Goal: Information Seeking & Learning: Check status

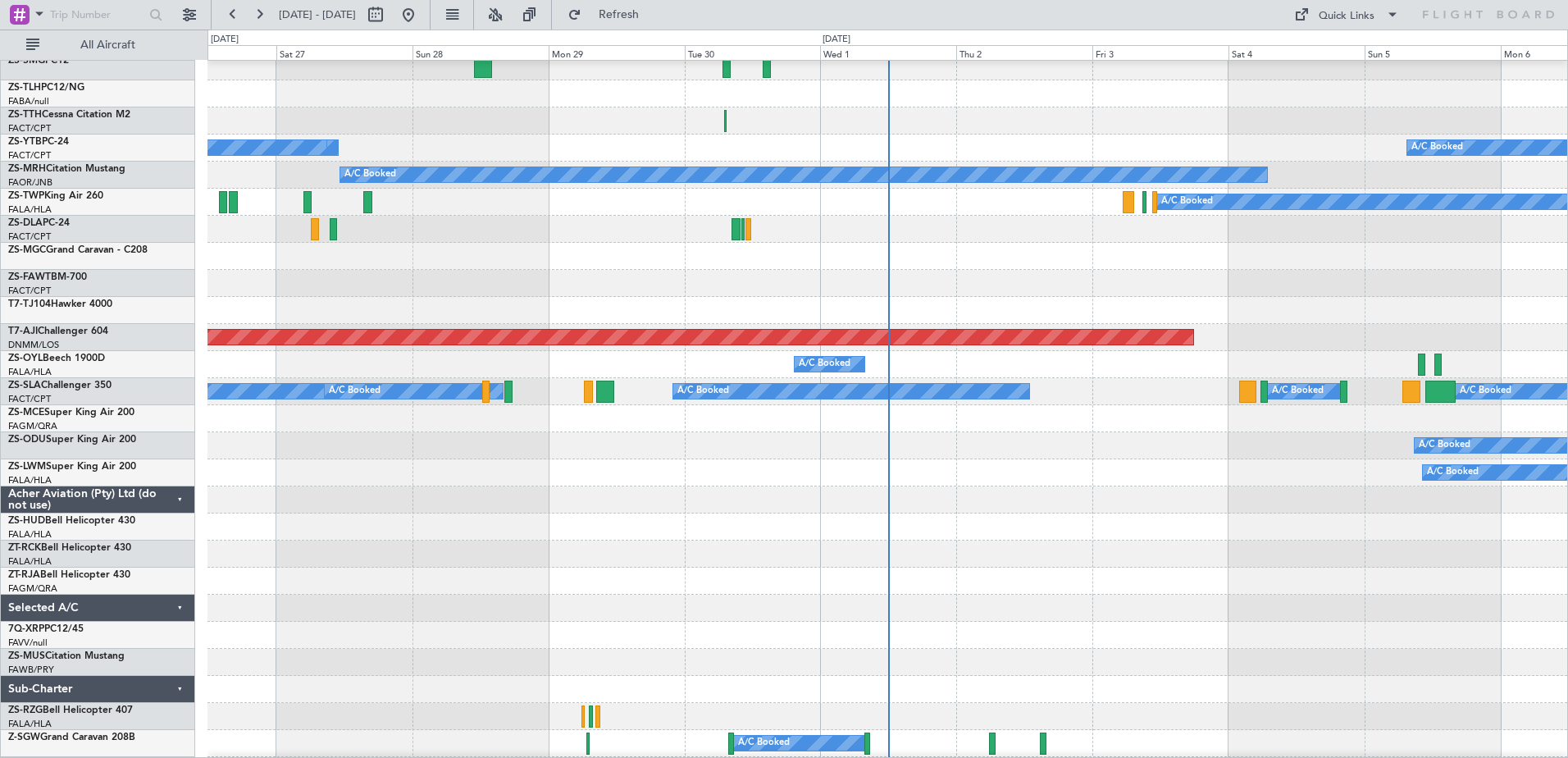
scroll to position [926, 0]
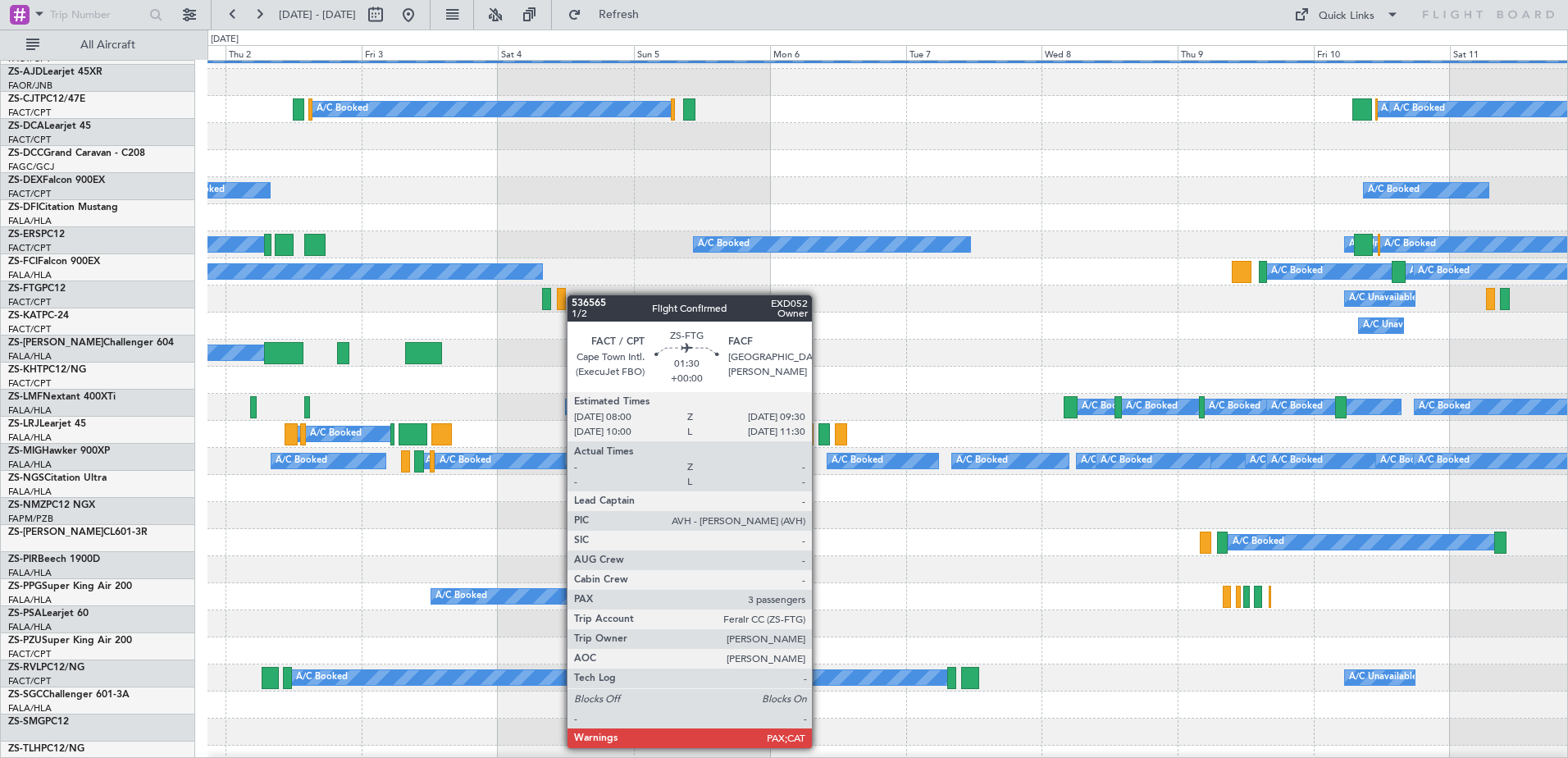
click at [556, 288] on div at bounding box center [560, 299] width 9 height 23
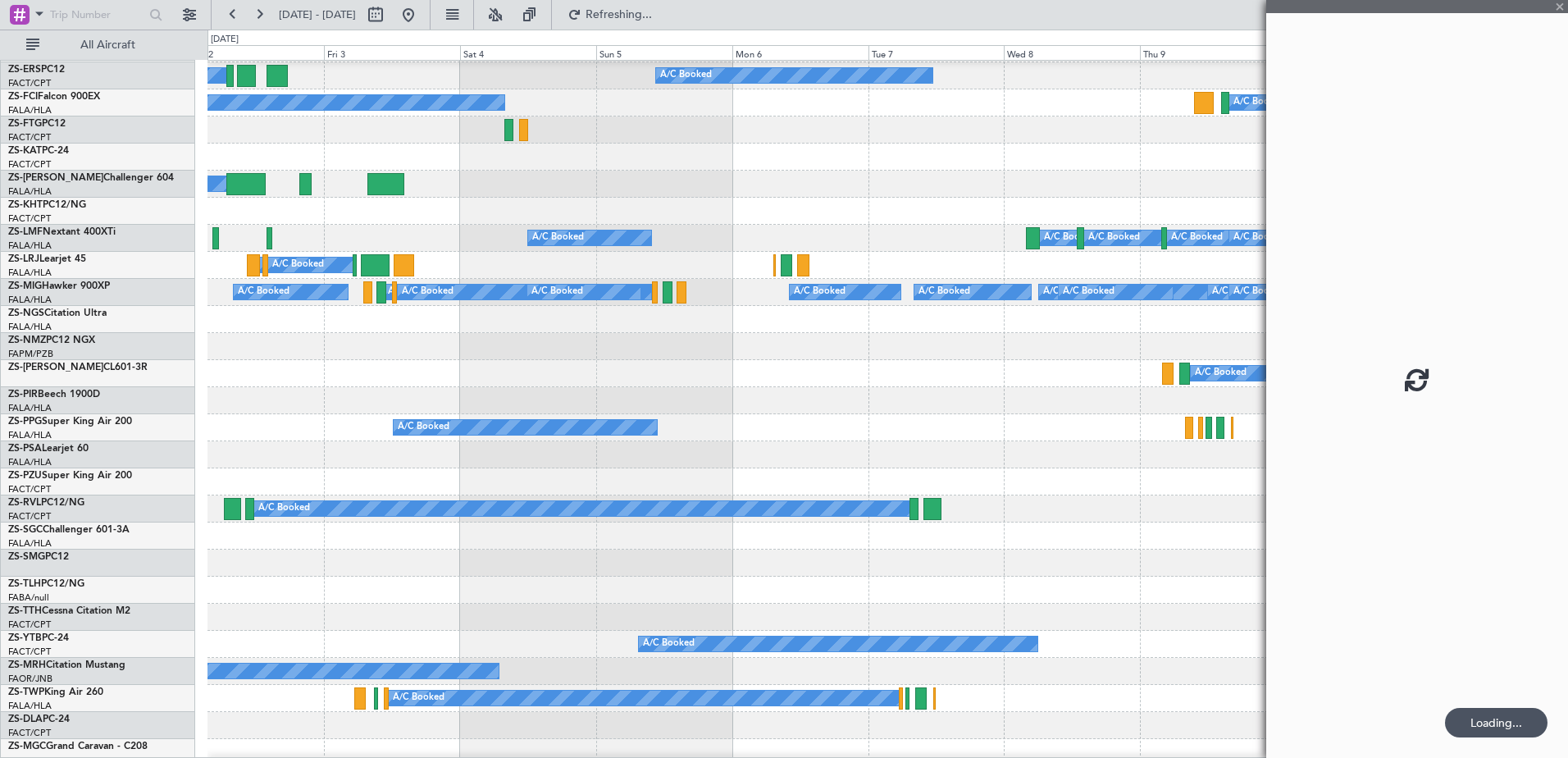
scroll to position [733, 0]
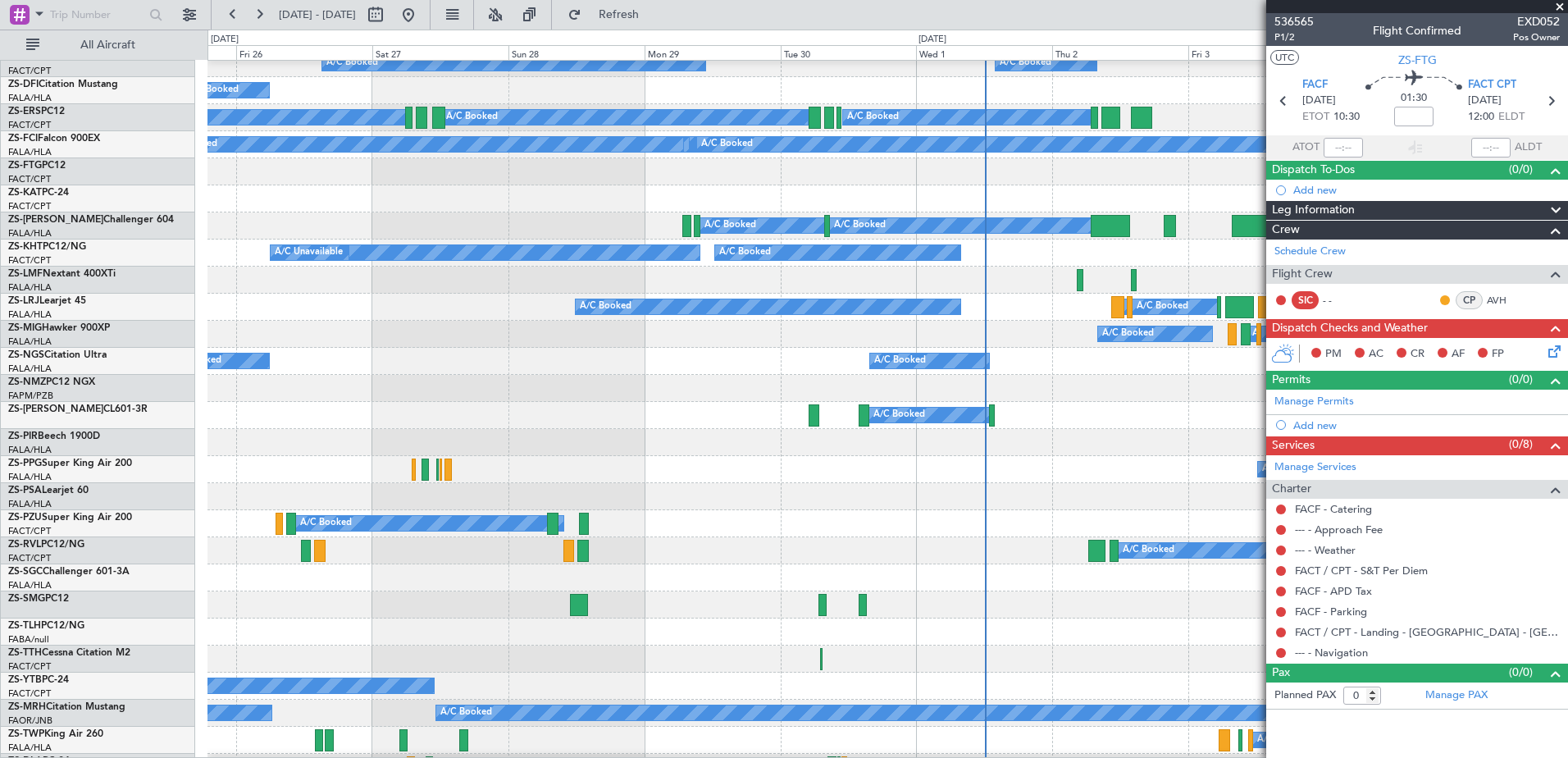
click at [1567, 327] on html "02 Oct 2025 - 12 Oct 2025 Refresh Quick Links All Aircraft A/C Booked A/C Booke…" at bounding box center [784, 379] width 1568 height 758
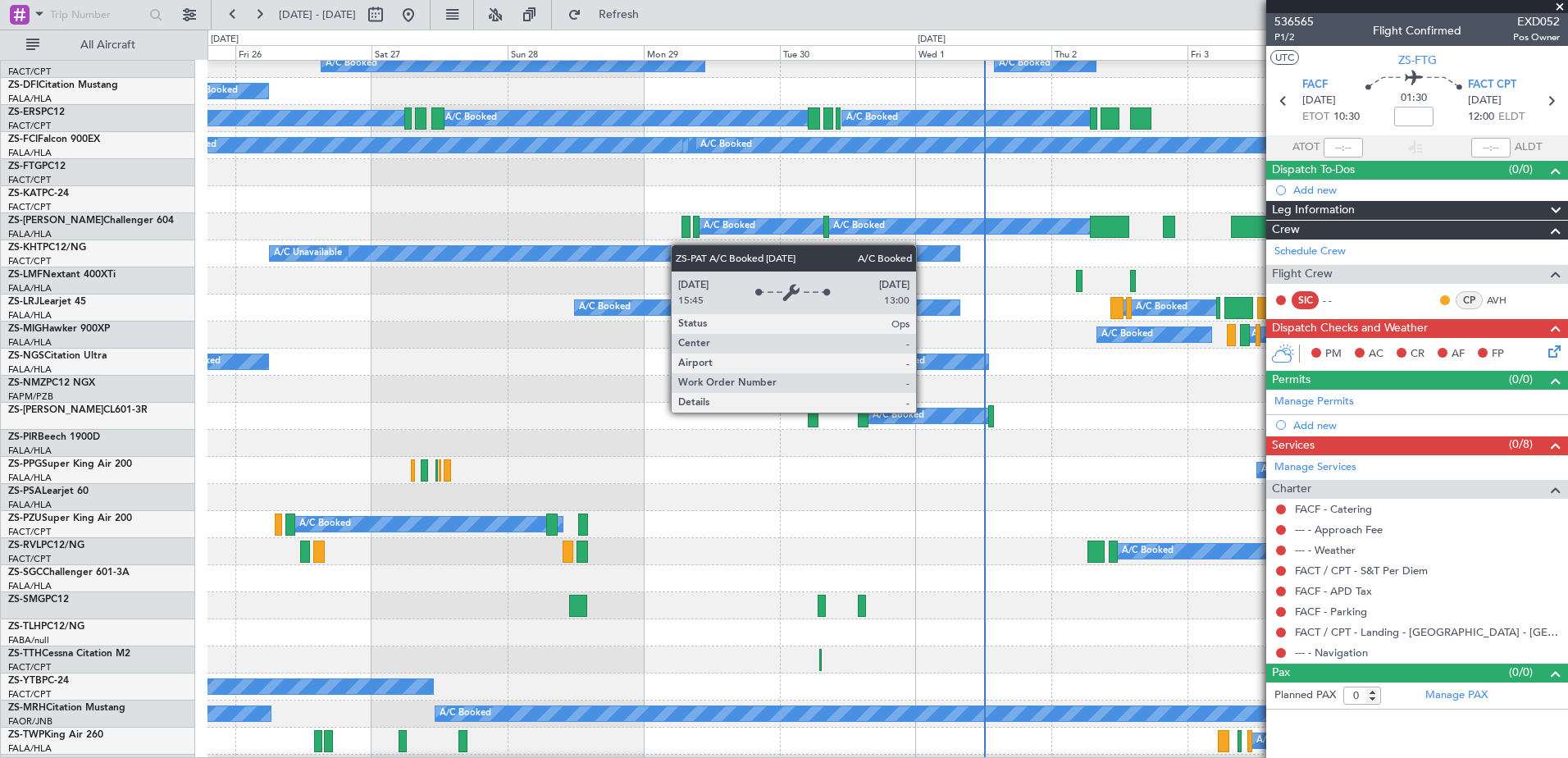
scroll to position [0, 0]
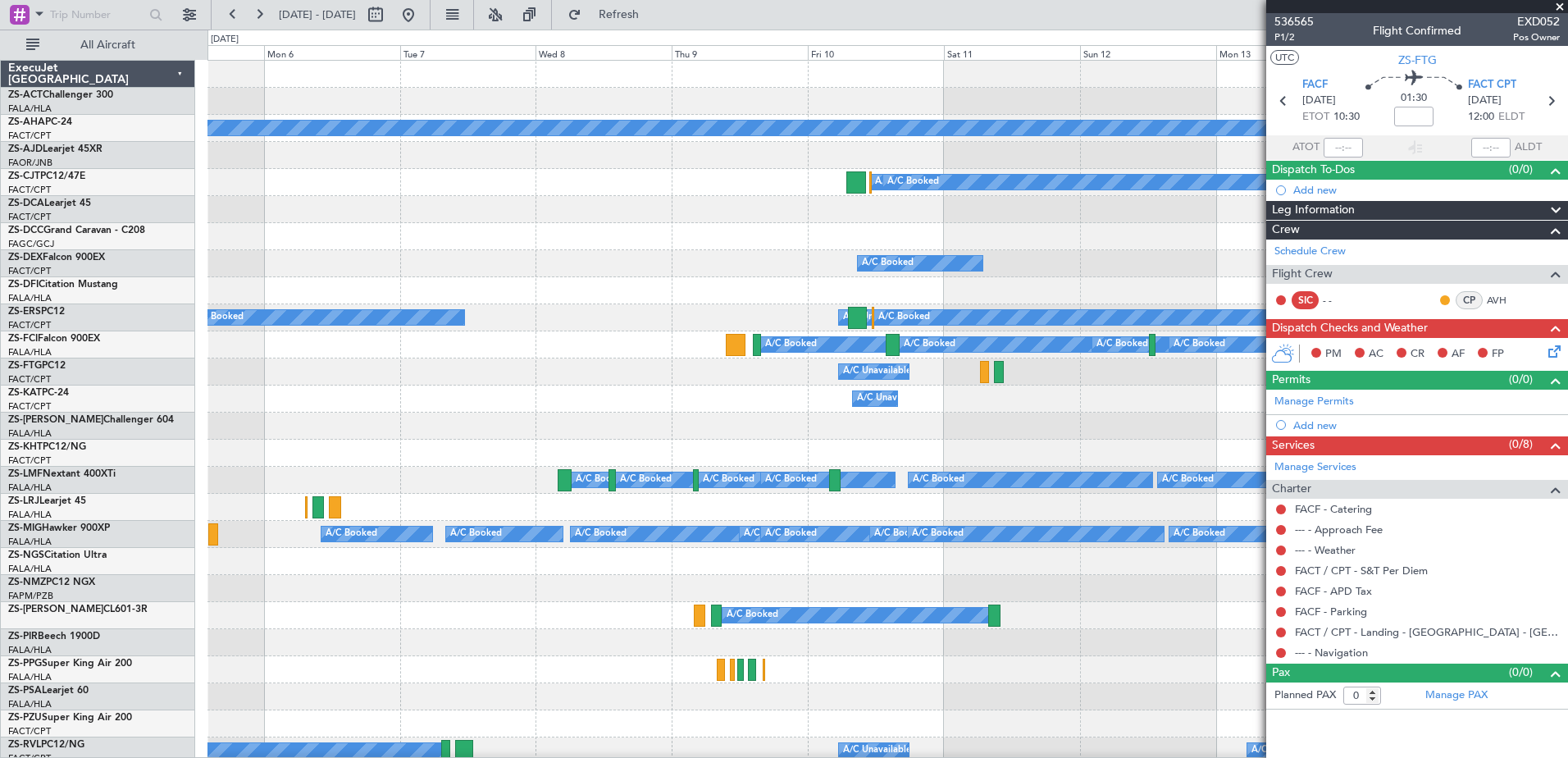
click at [185, 356] on div "Planned Maint A/C Booked A/C Booked A/C Booked A/C Booked A/C Booked A/C Booked…" at bounding box center [784, 393] width 1568 height 729
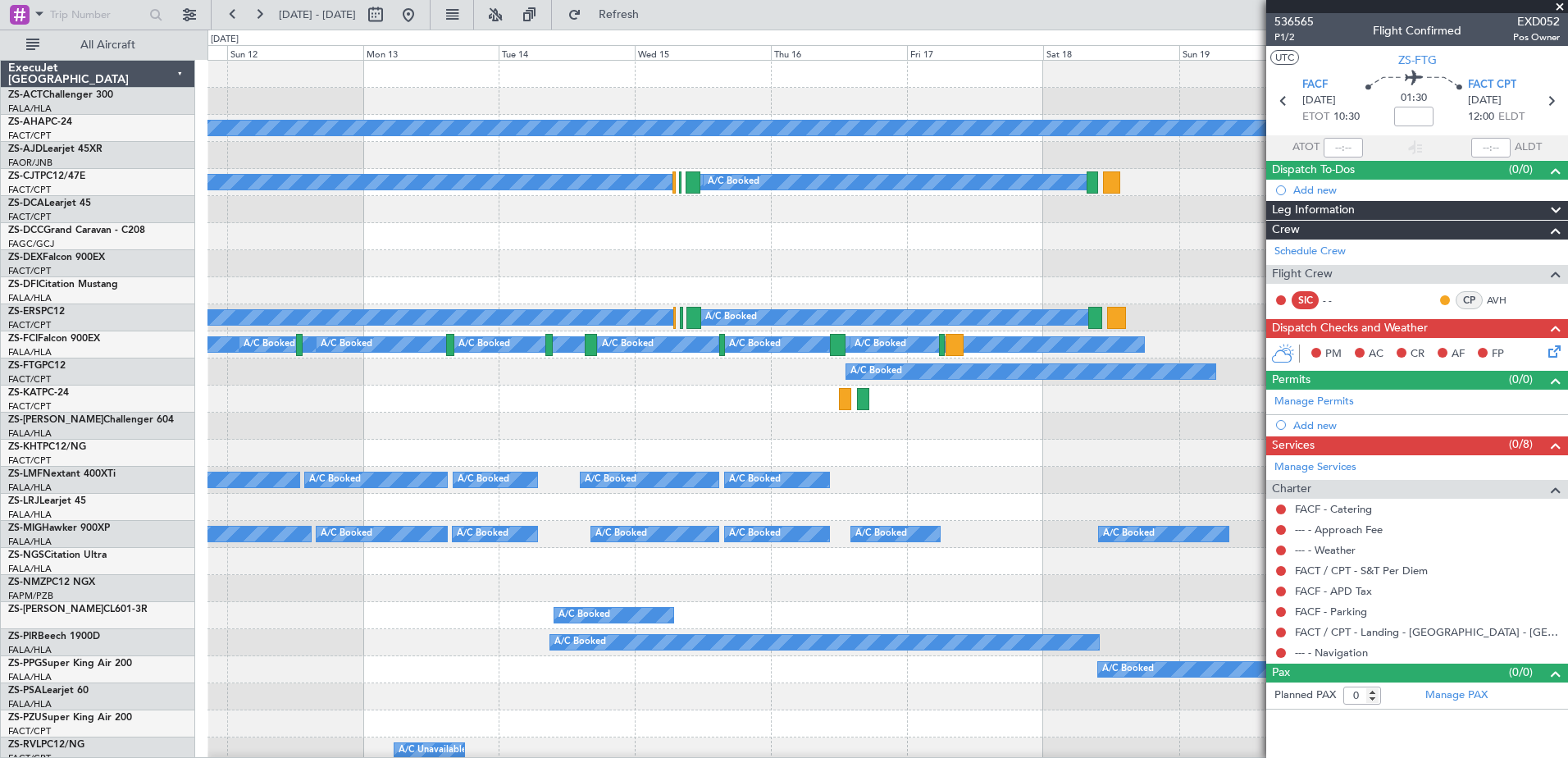
click at [485, 459] on div at bounding box center [887, 453] width 1360 height 28
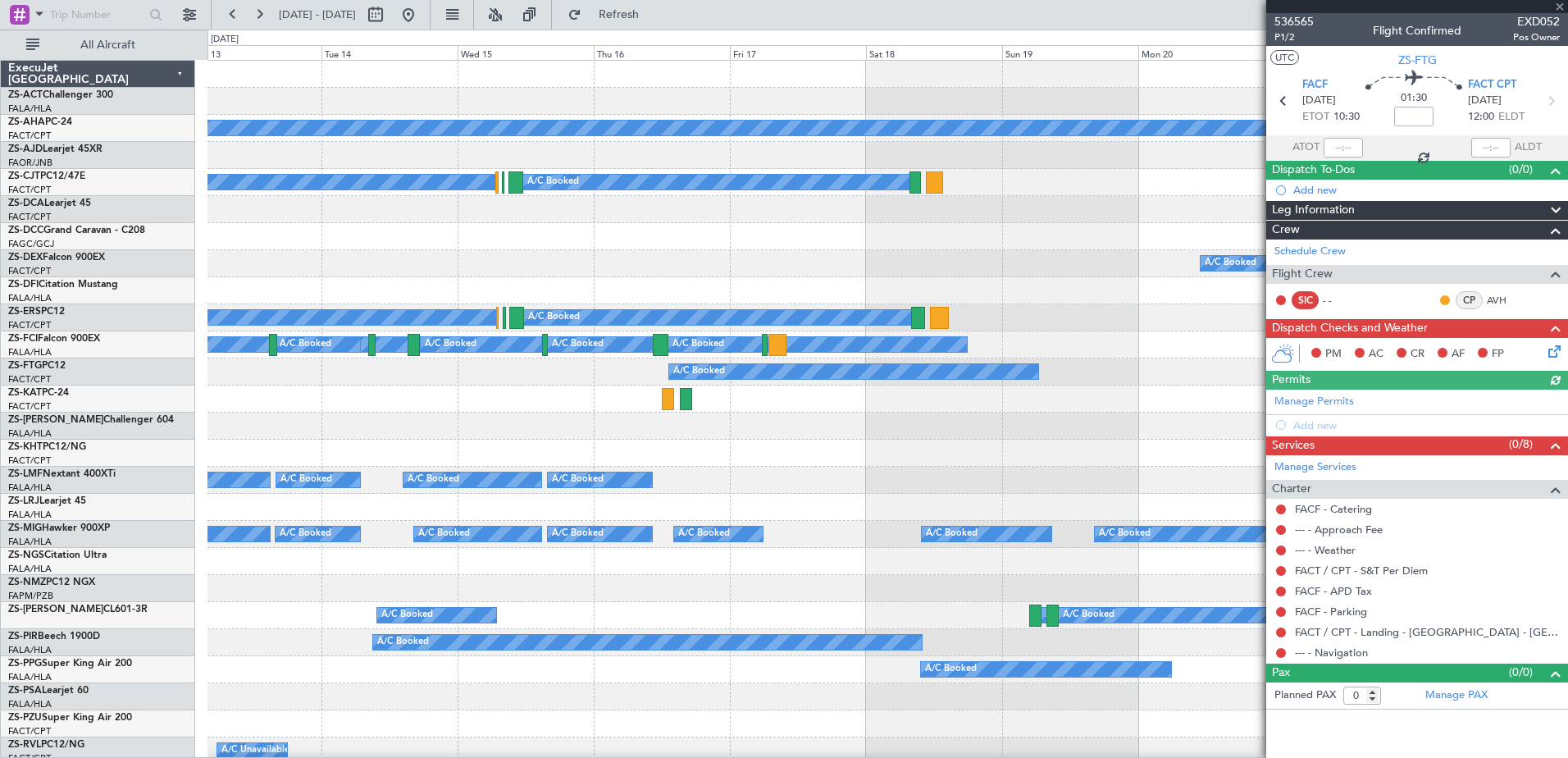
click at [943, 454] on div "Planned Maint A/C Booked A/C Booked A/C Booked A/C Booked A/C Booked A/C Booked…" at bounding box center [887, 764] width 1360 height 1407
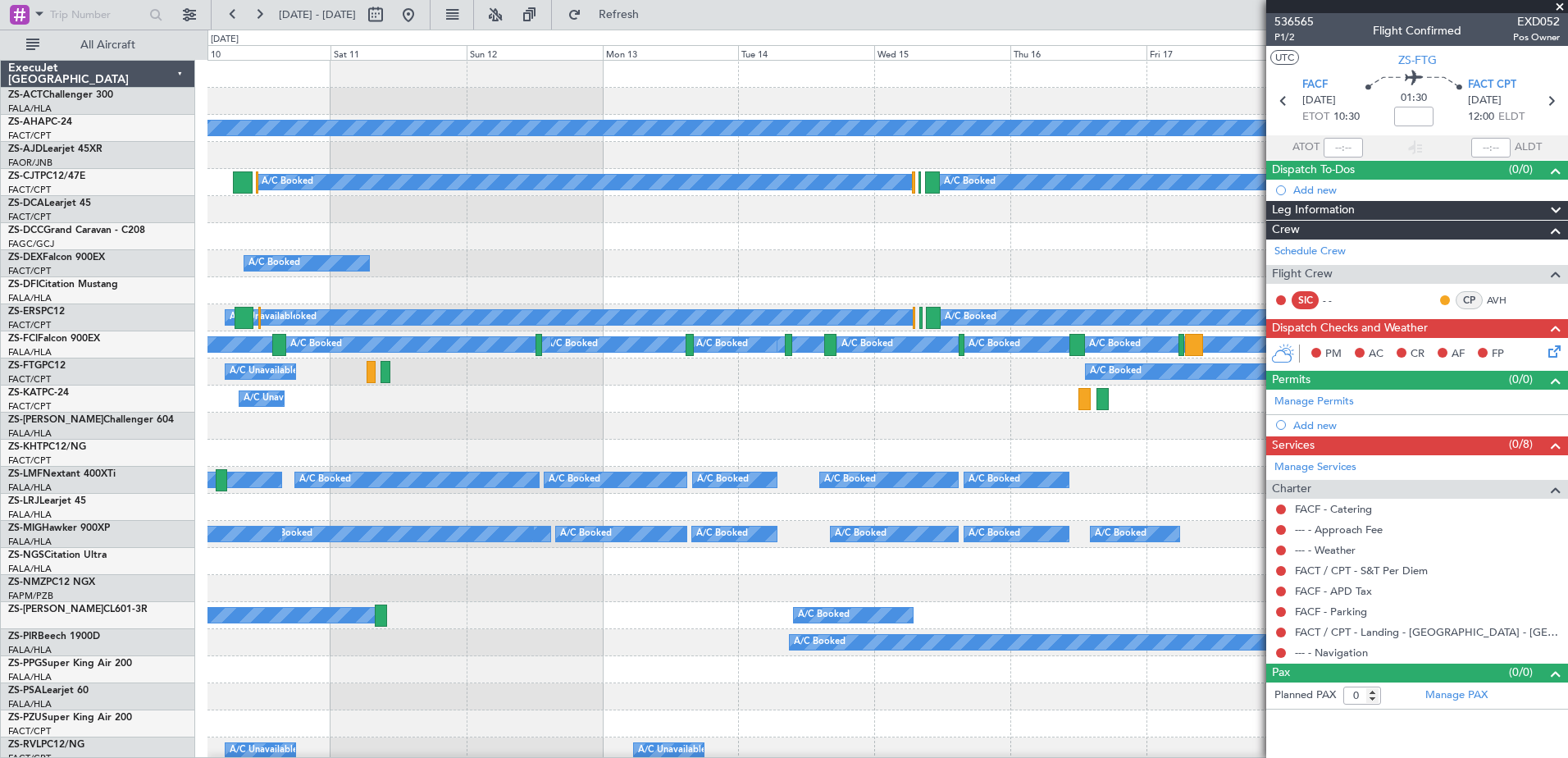
scroll to position [13, 0]
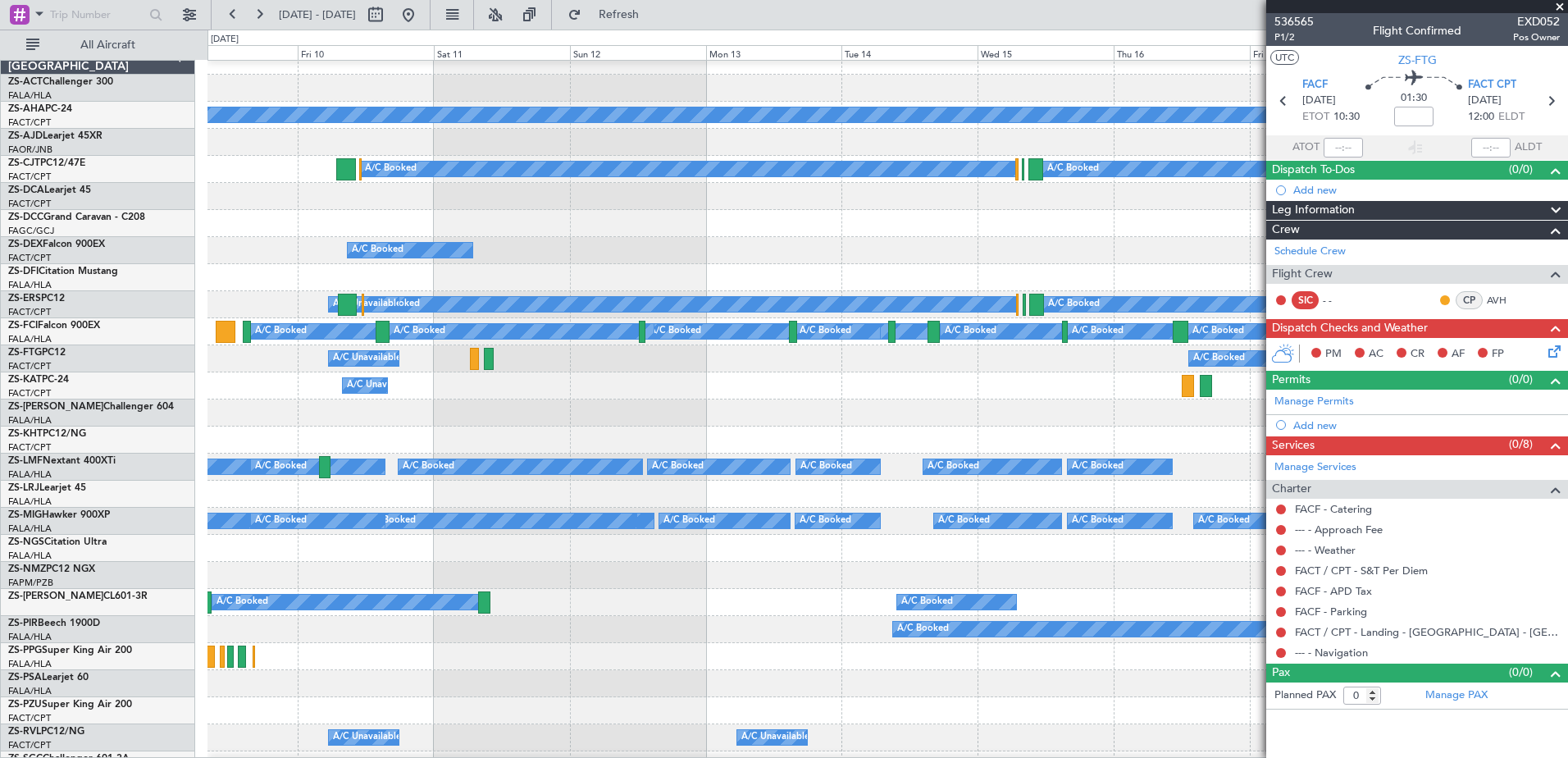
click at [510, 456] on div "A/C Booked A/C Booked A/C Booked A/C Booked A/C Booked A/C Booked A/C Booked A/…" at bounding box center [887, 467] width 1360 height 28
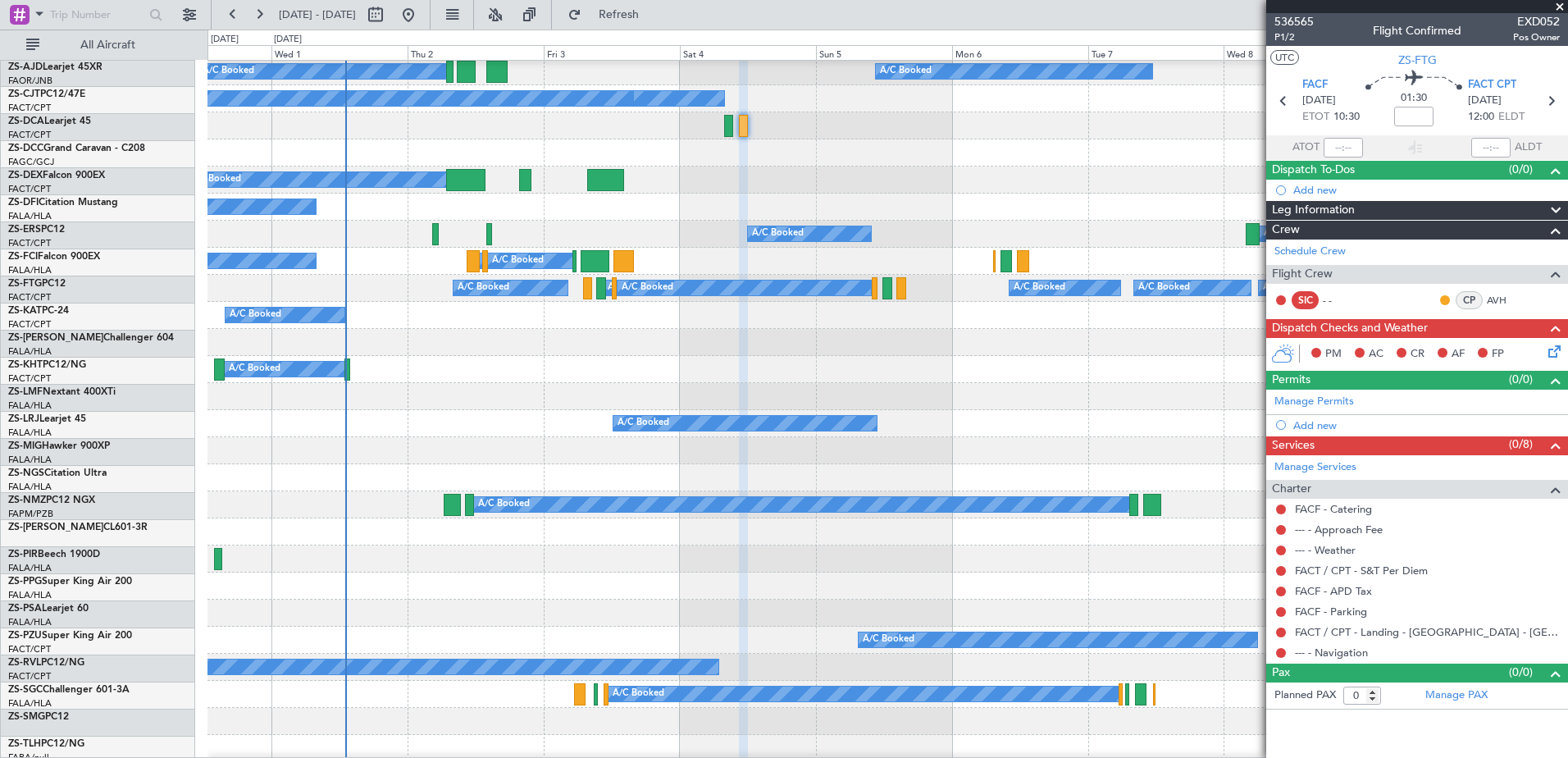
scroll to position [492, 0]
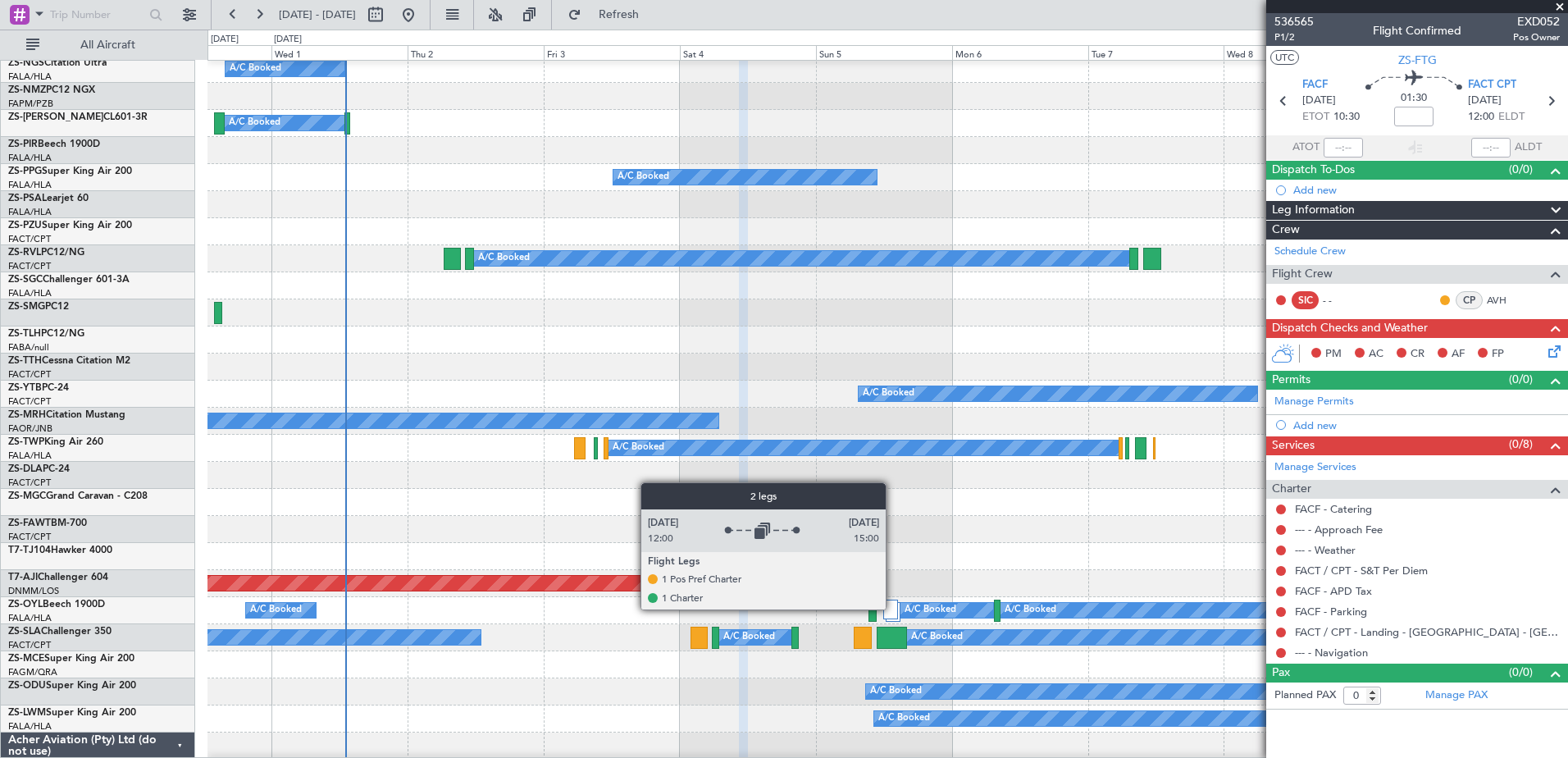
click at [893, 609] on div at bounding box center [890, 610] width 15 height 20
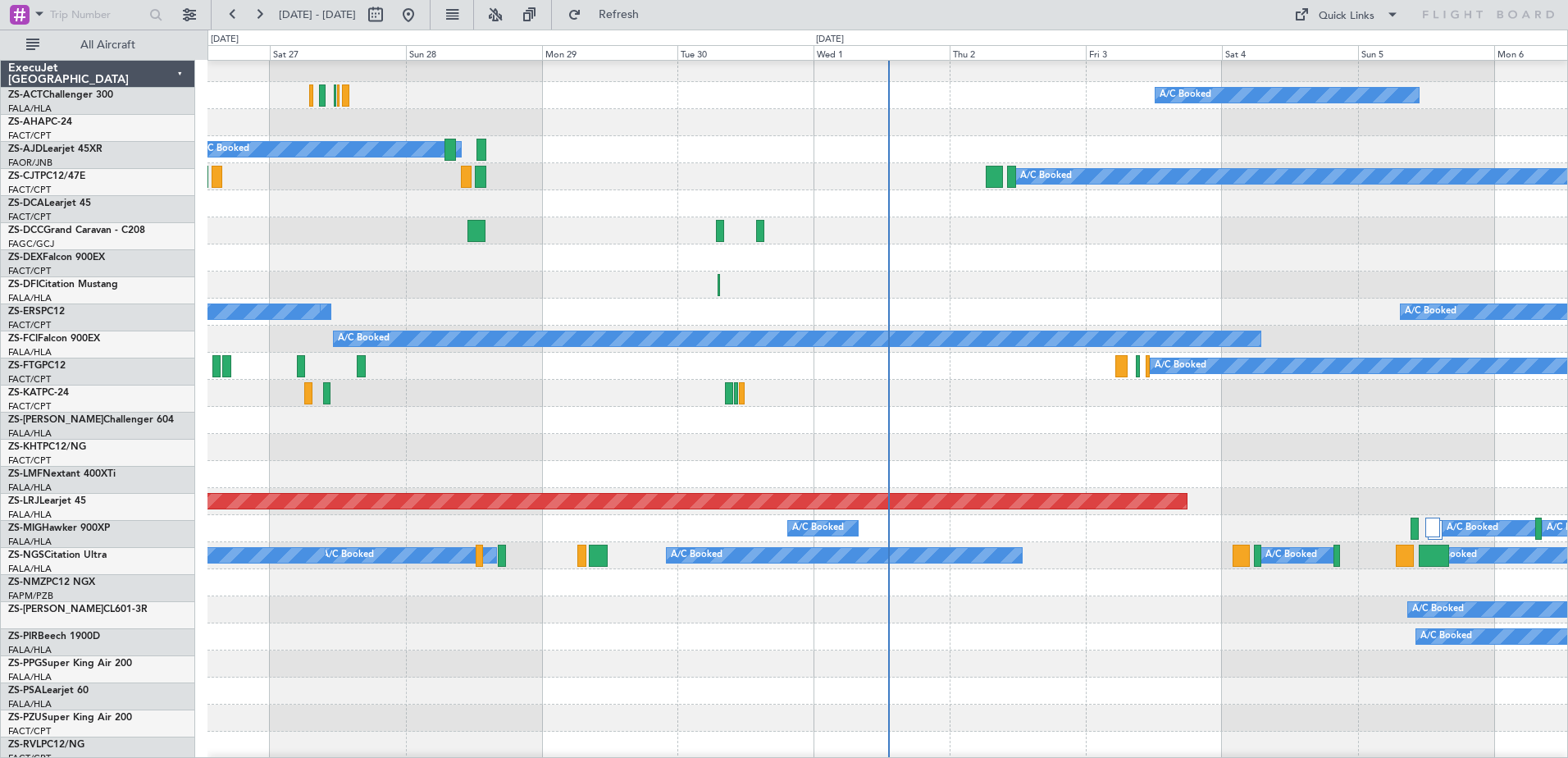
scroll to position [574, 0]
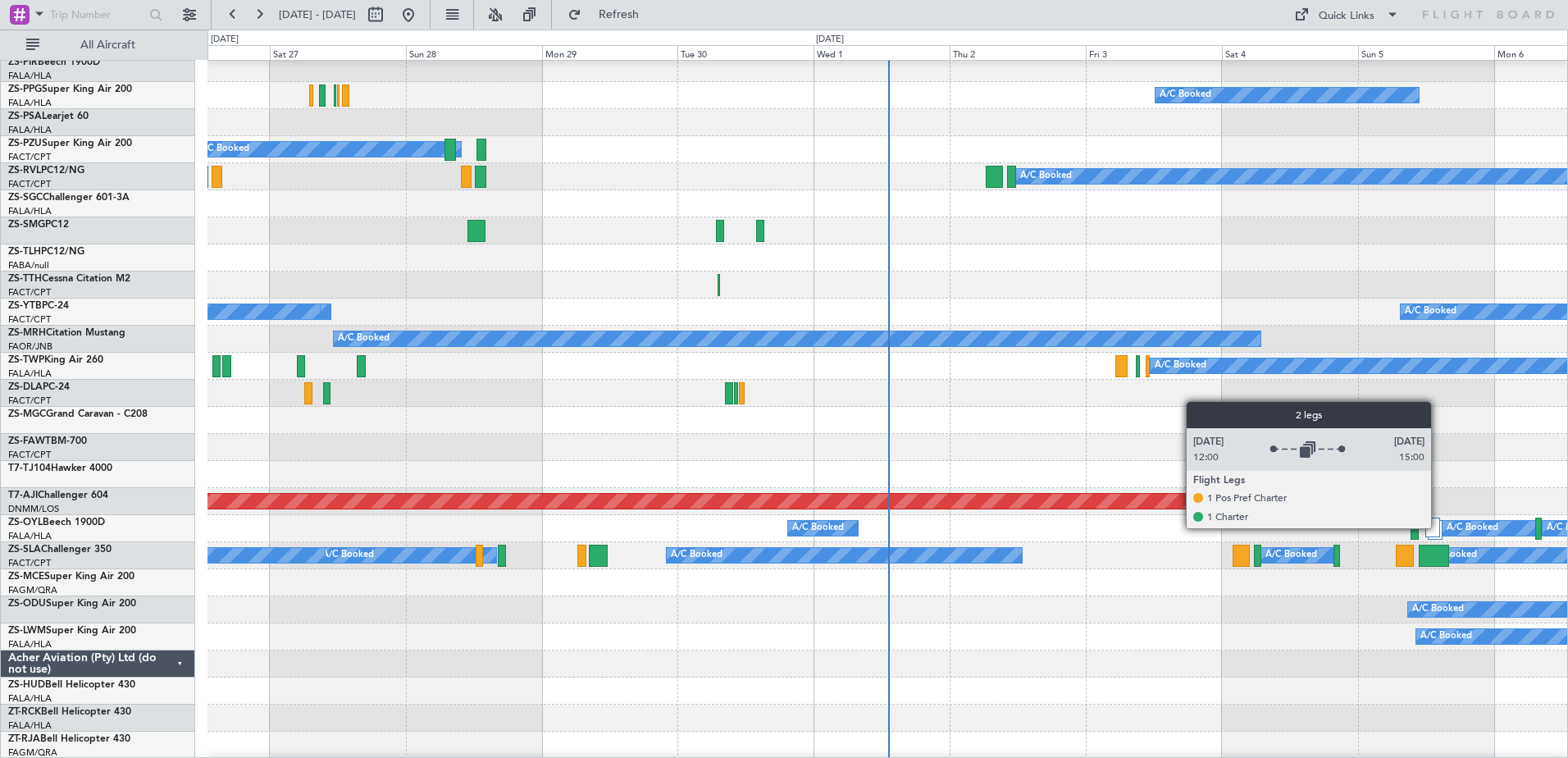
click at [1438, 527] on div at bounding box center [1432, 527] width 15 height 20
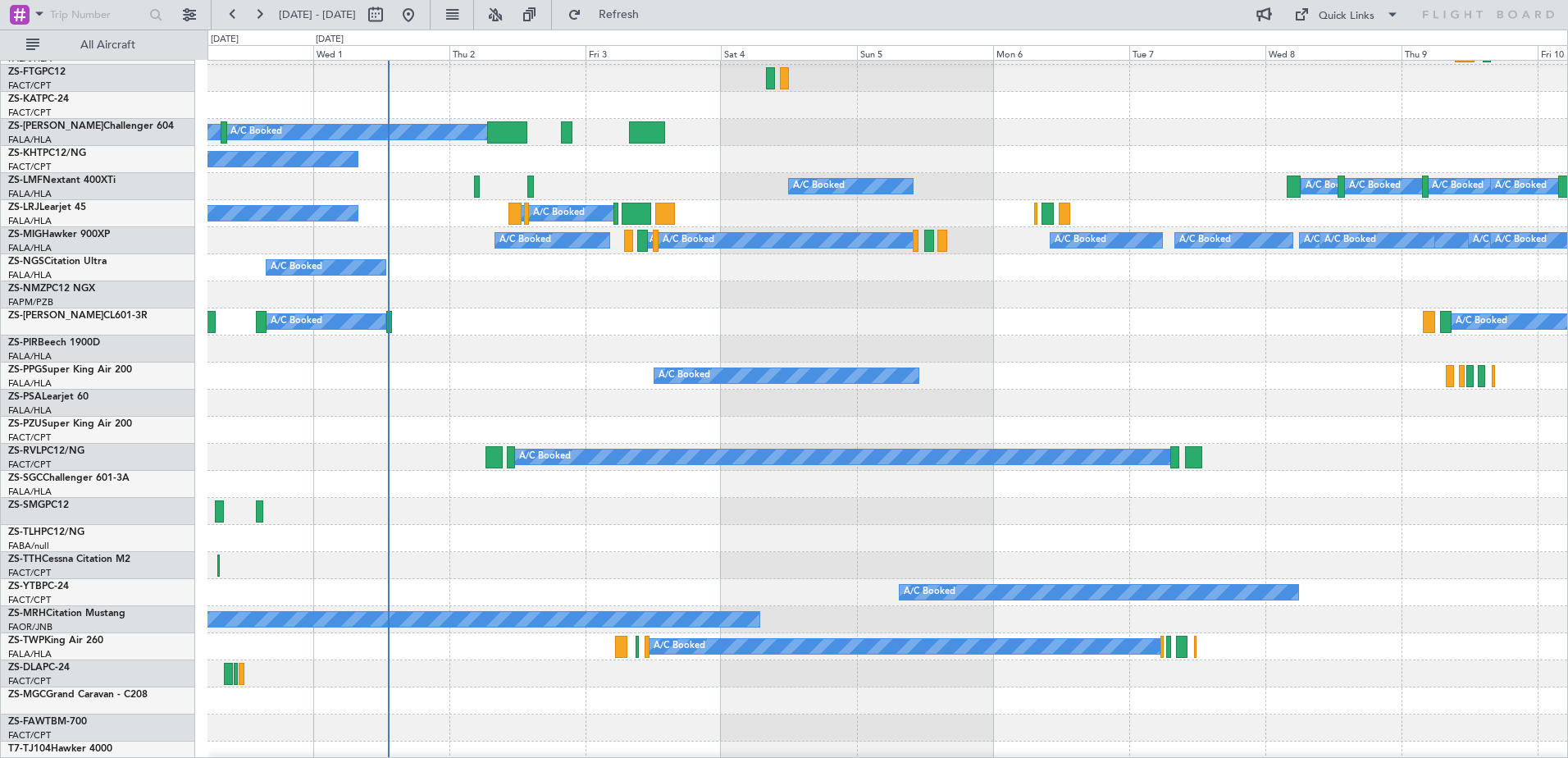
click at [848, 577] on div at bounding box center [887, 565] width 1360 height 28
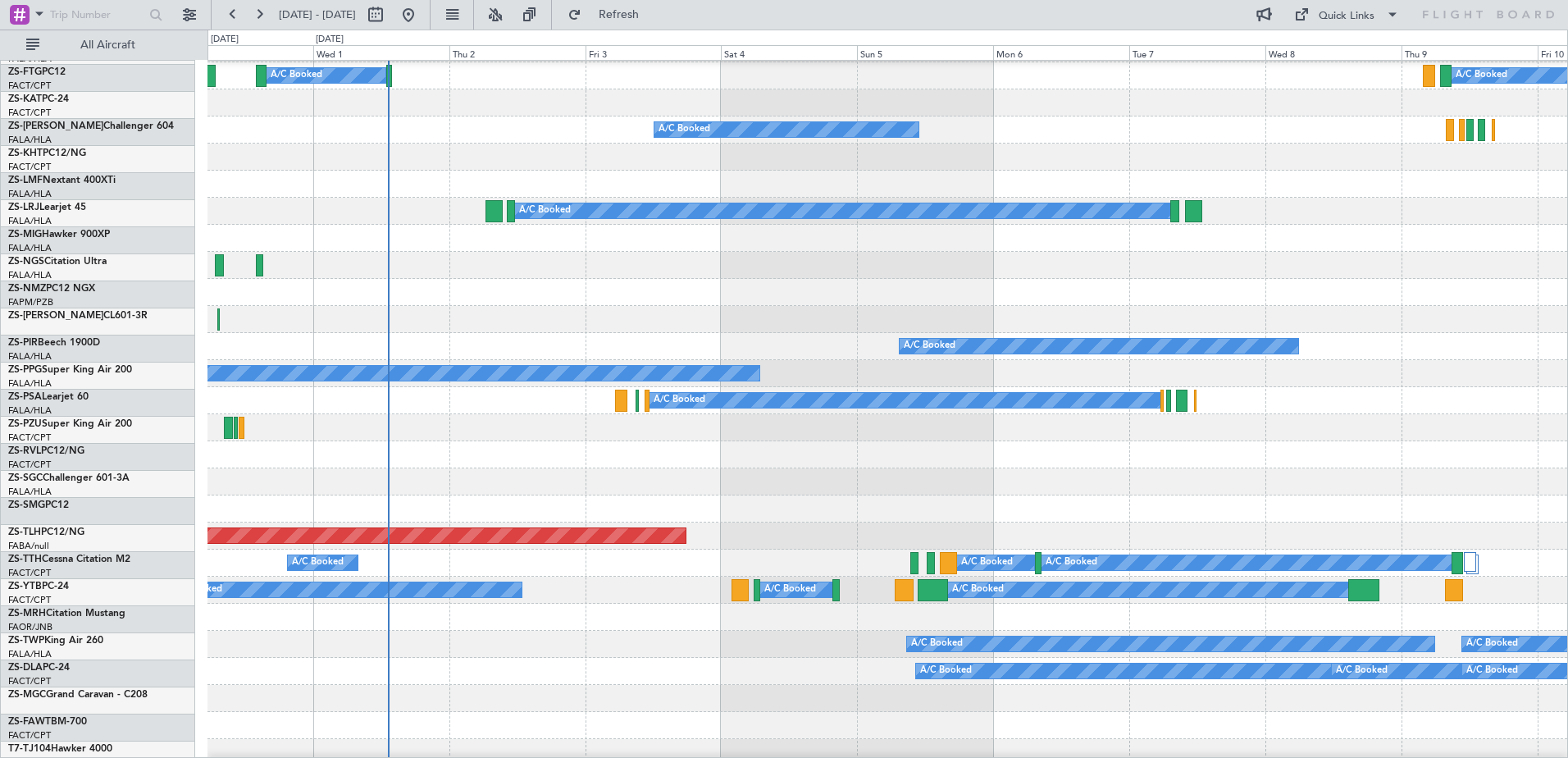
scroll to position [621, 0]
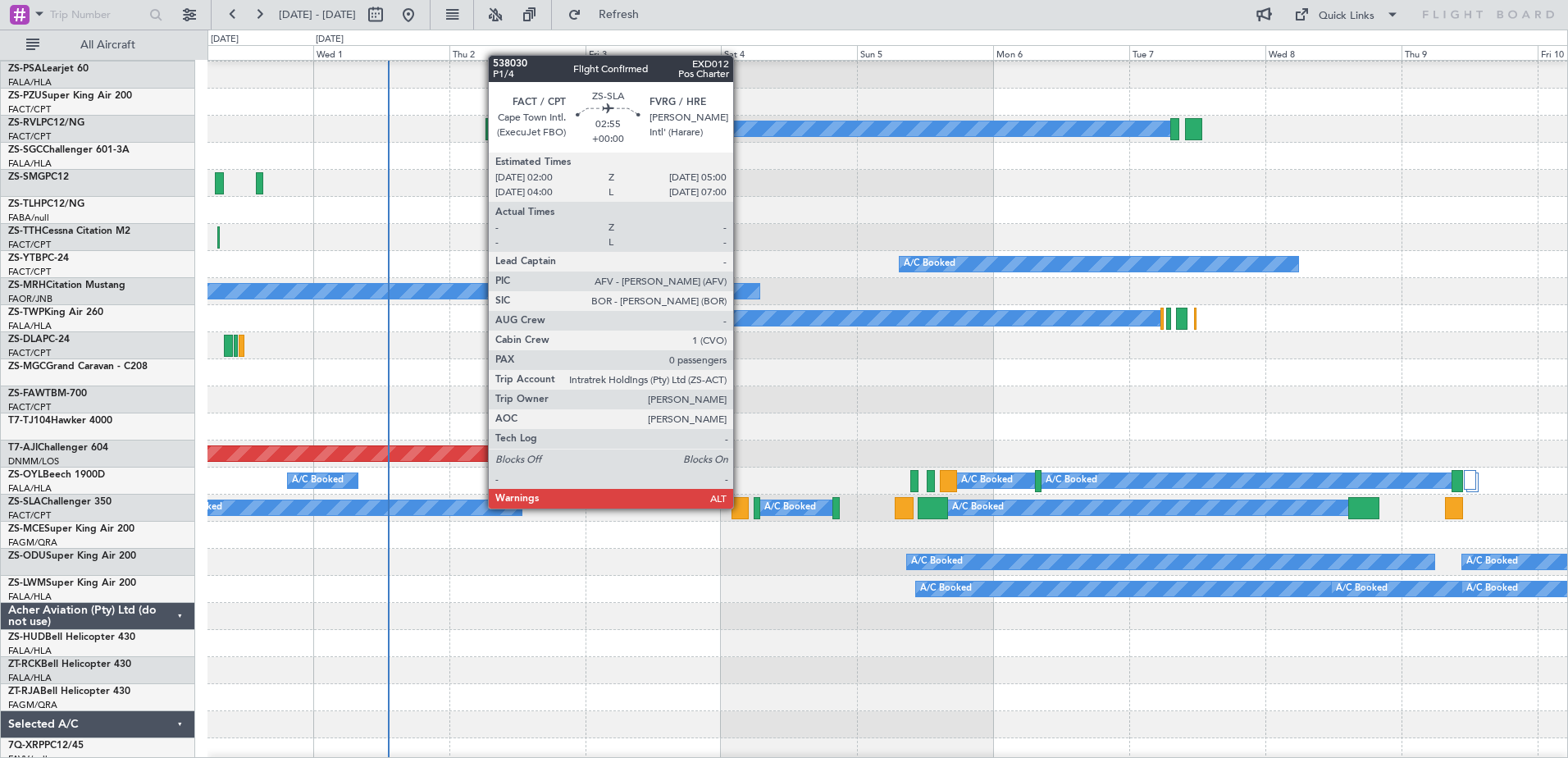
click at [740, 508] on div at bounding box center [740, 507] width 18 height 23
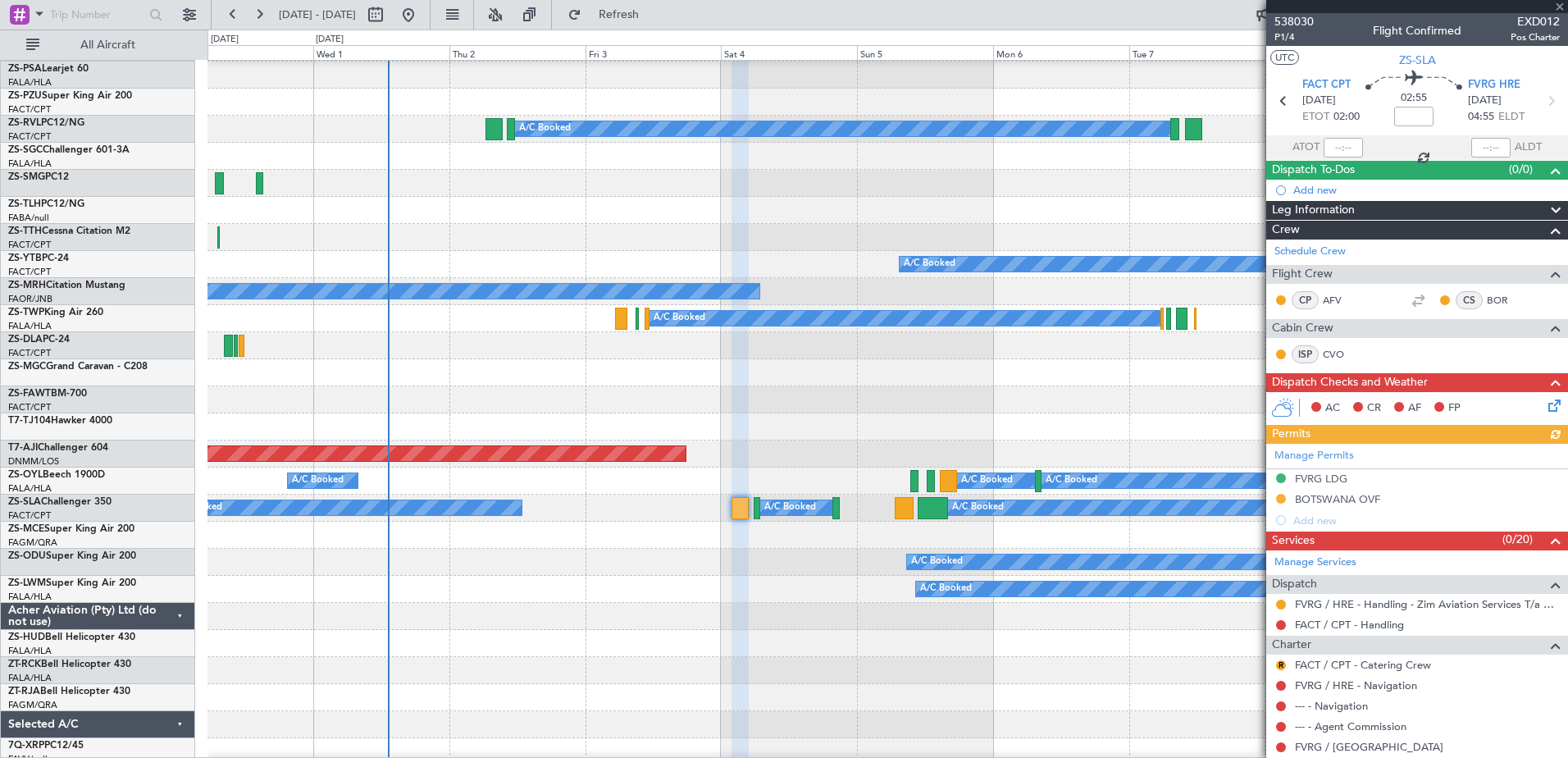
click at [1562, 5] on div at bounding box center [1417, 6] width 302 height 13
click at [1556, 8] on div at bounding box center [1417, 6] width 302 height 13
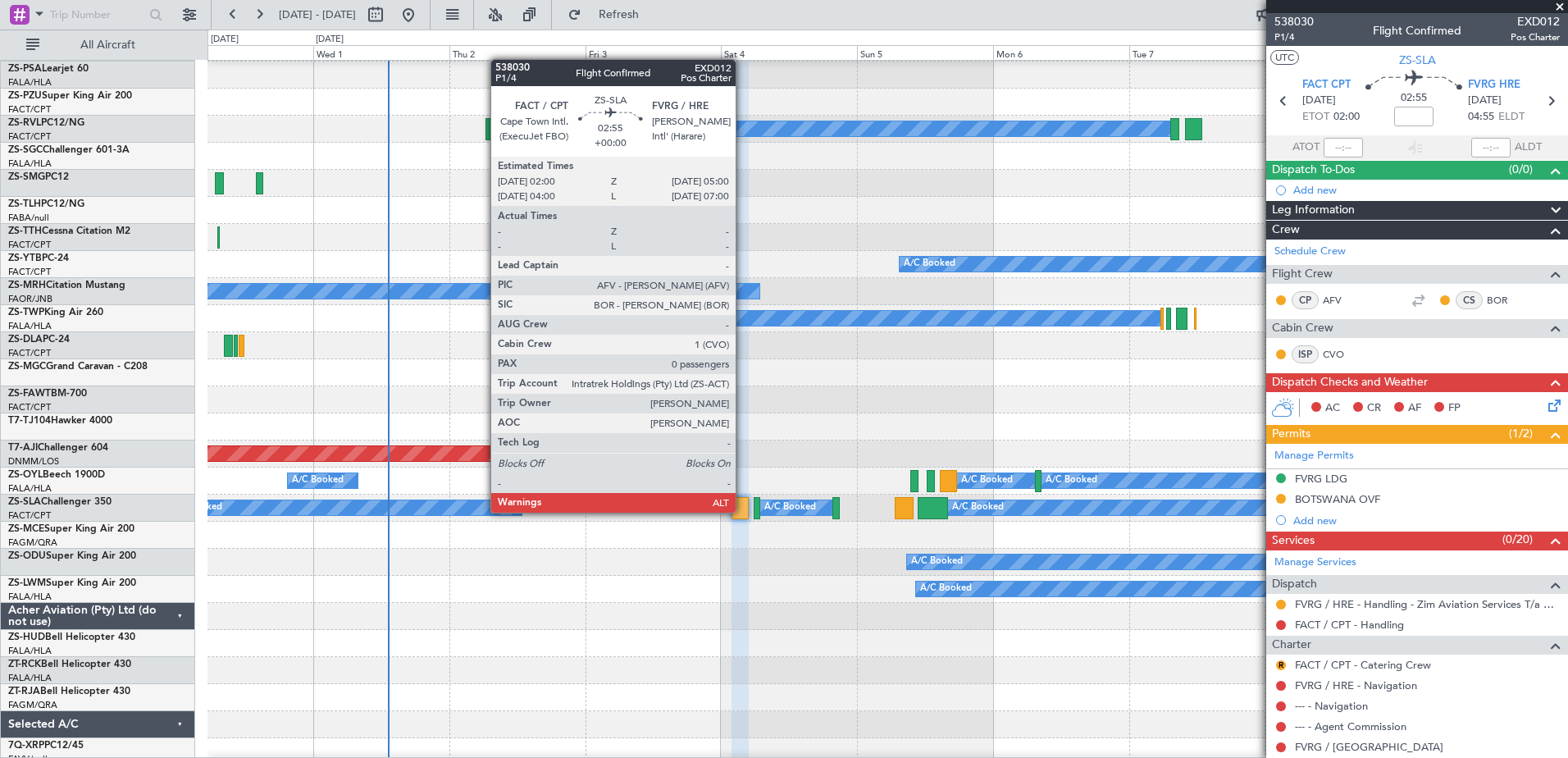
click at [743, 512] on div at bounding box center [740, 507] width 18 height 23
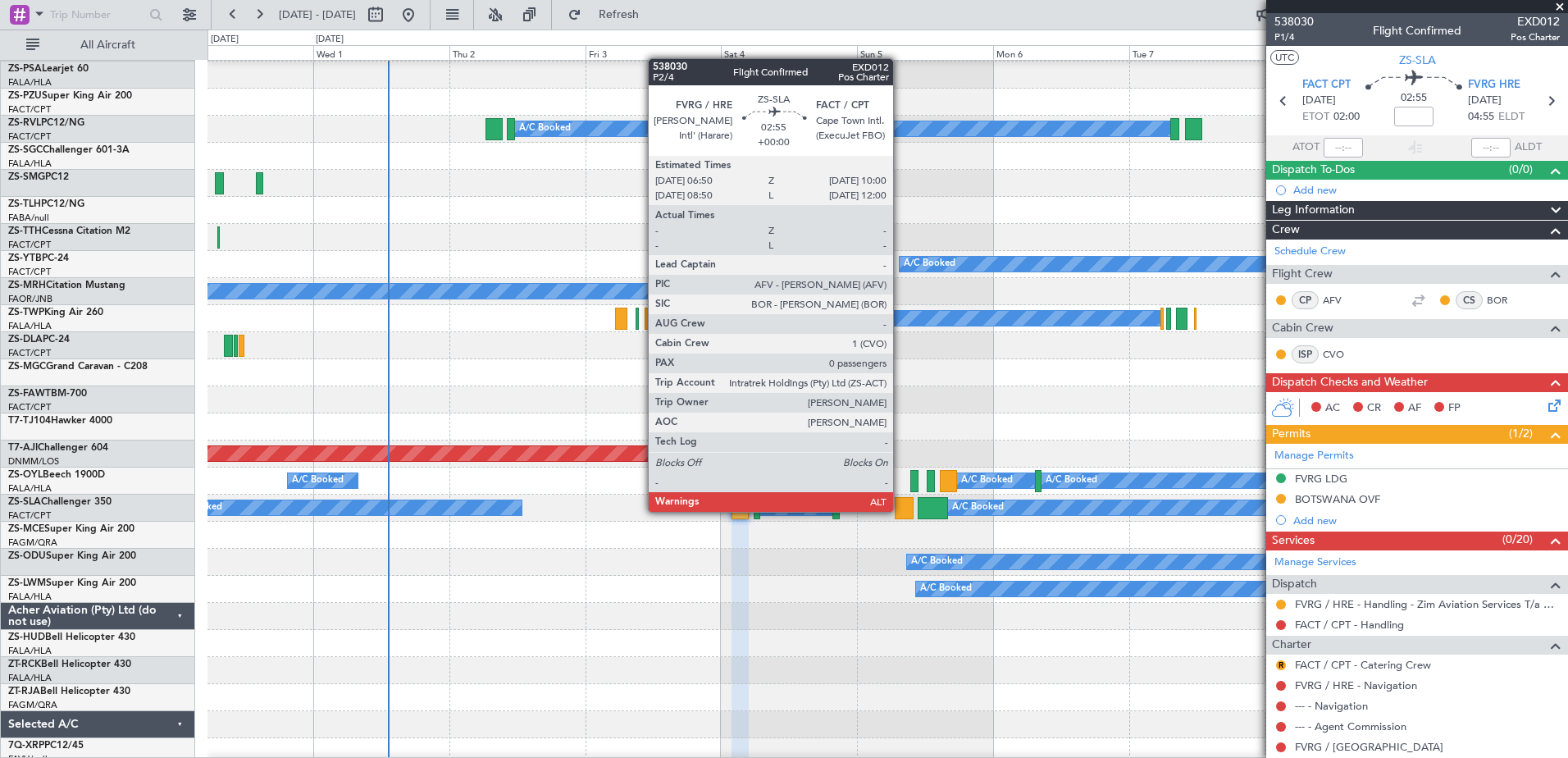
click at [900, 511] on div at bounding box center [903, 507] width 18 height 23
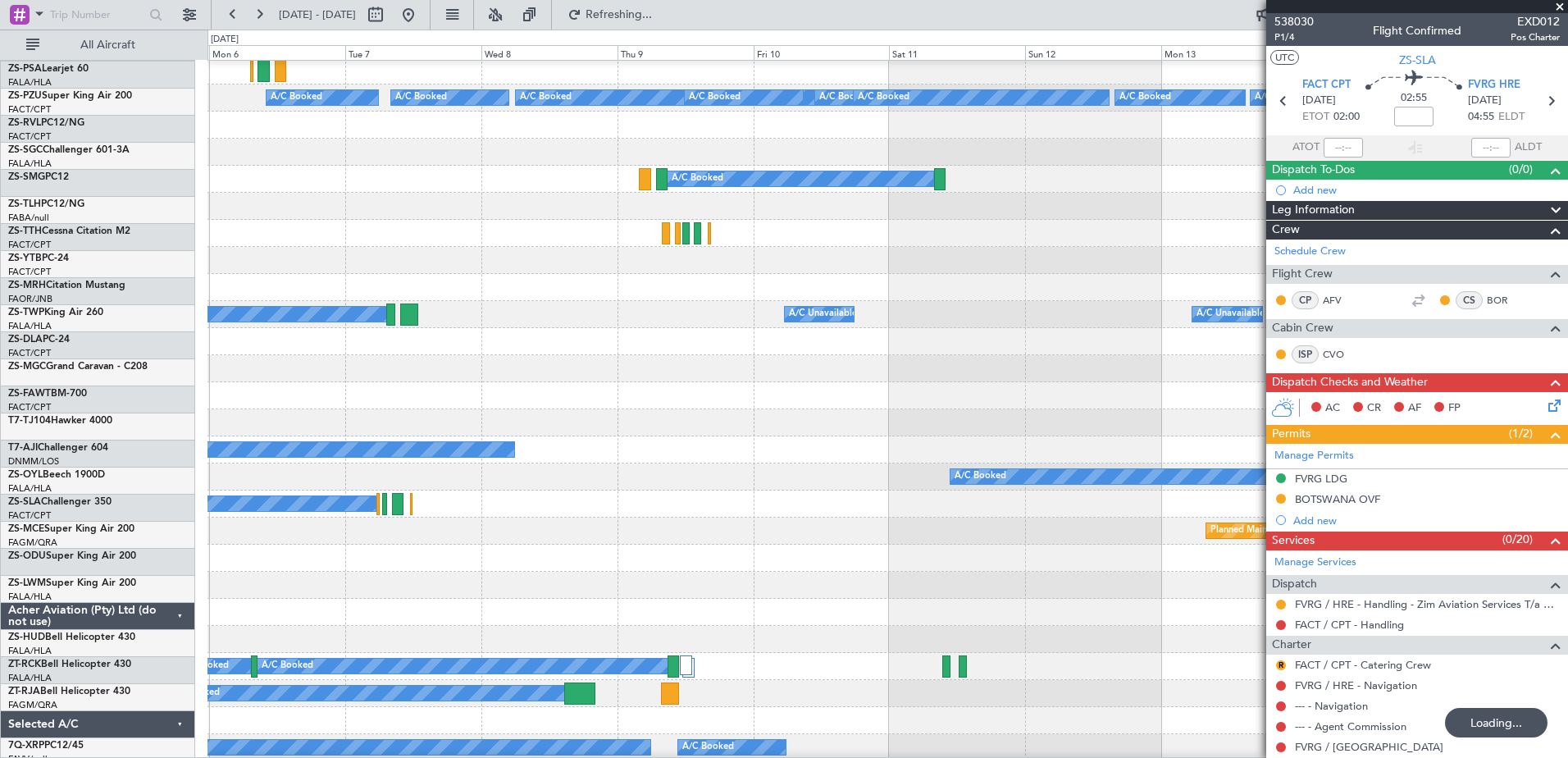
scroll to position [410, 0]
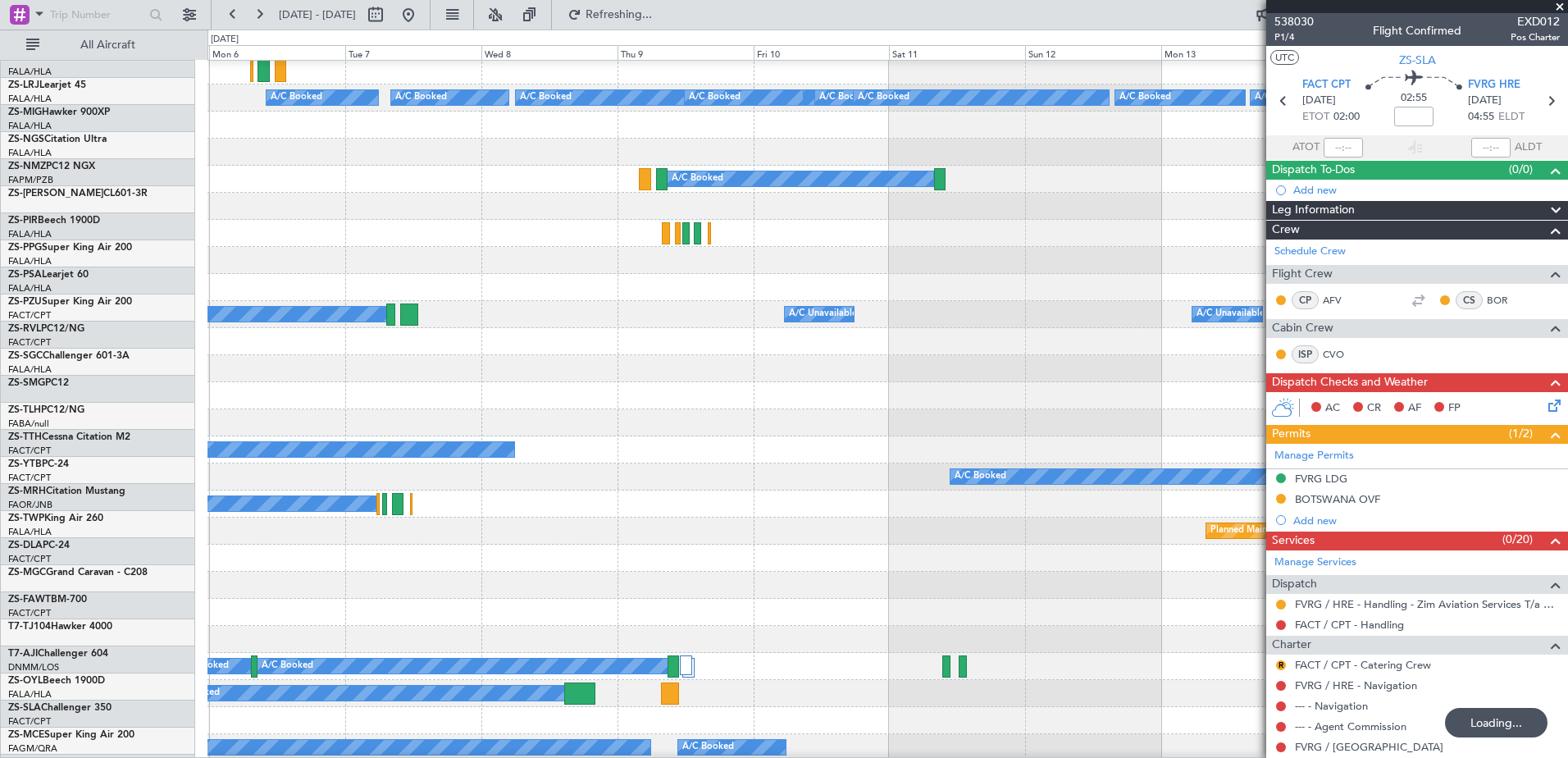
click at [174, 523] on div "A/C Booked A/C Booked A/C Booked A/C Booked A/C Booked A/C Booked A/C Booked A/…" at bounding box center [784, 393] width 1568 height 729
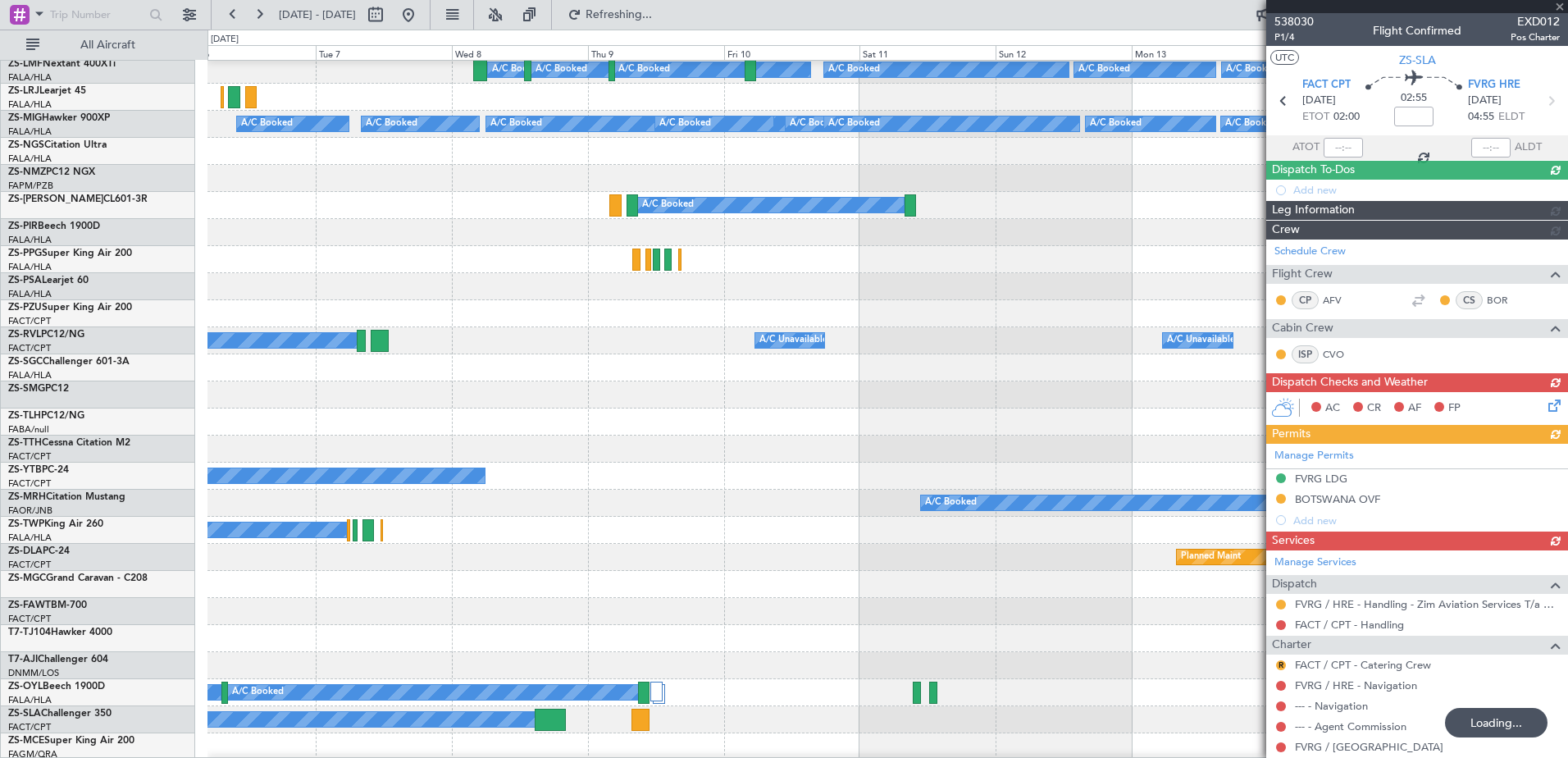
scroll to position [0, 0]
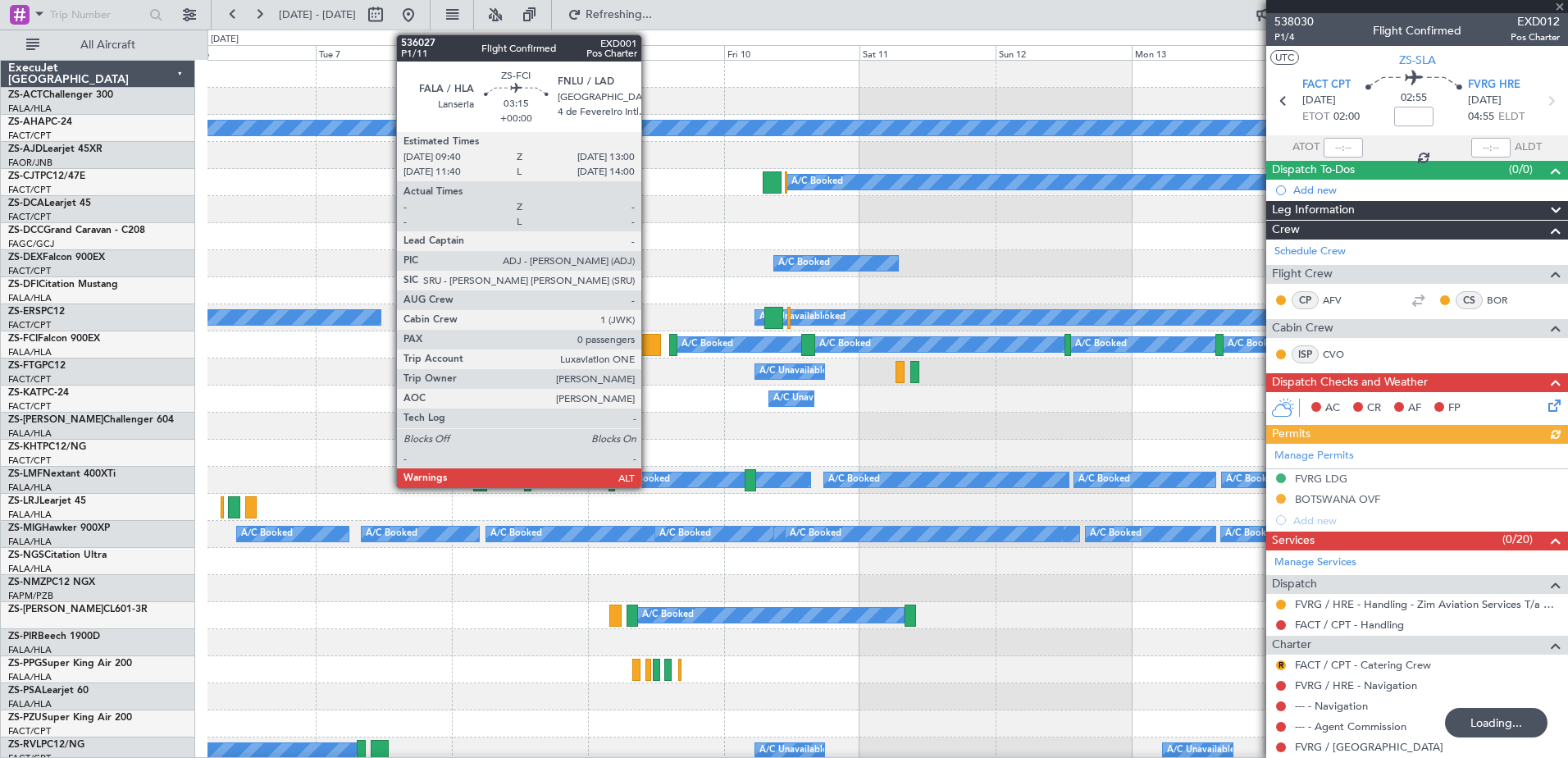
click at [649, 352] on div at bounding box center [651, 344] width 20 height 23
